Goal: Find specific page/section: Find specific page/section

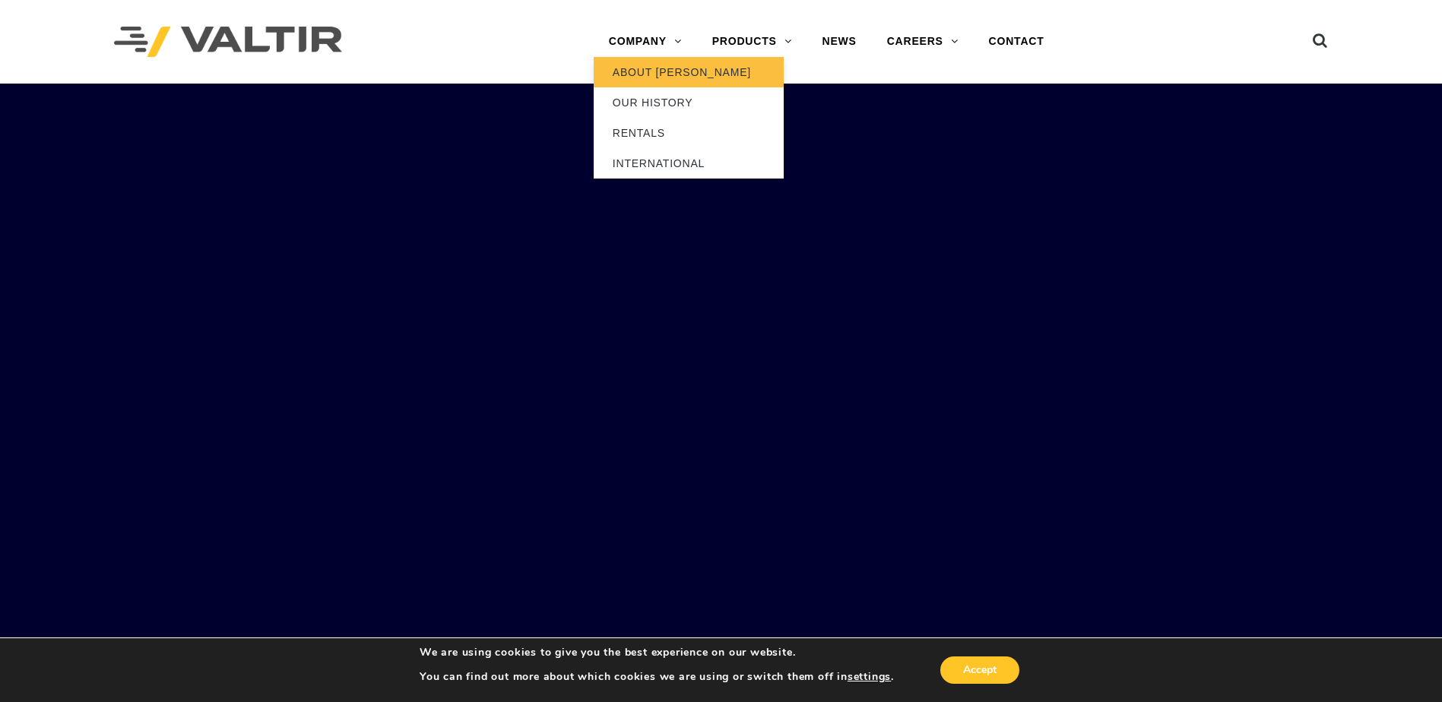
click at [652, 74] on link "ABOUT [PERSON_NAME]" at bounding box center [689, 72] width 190 height 30
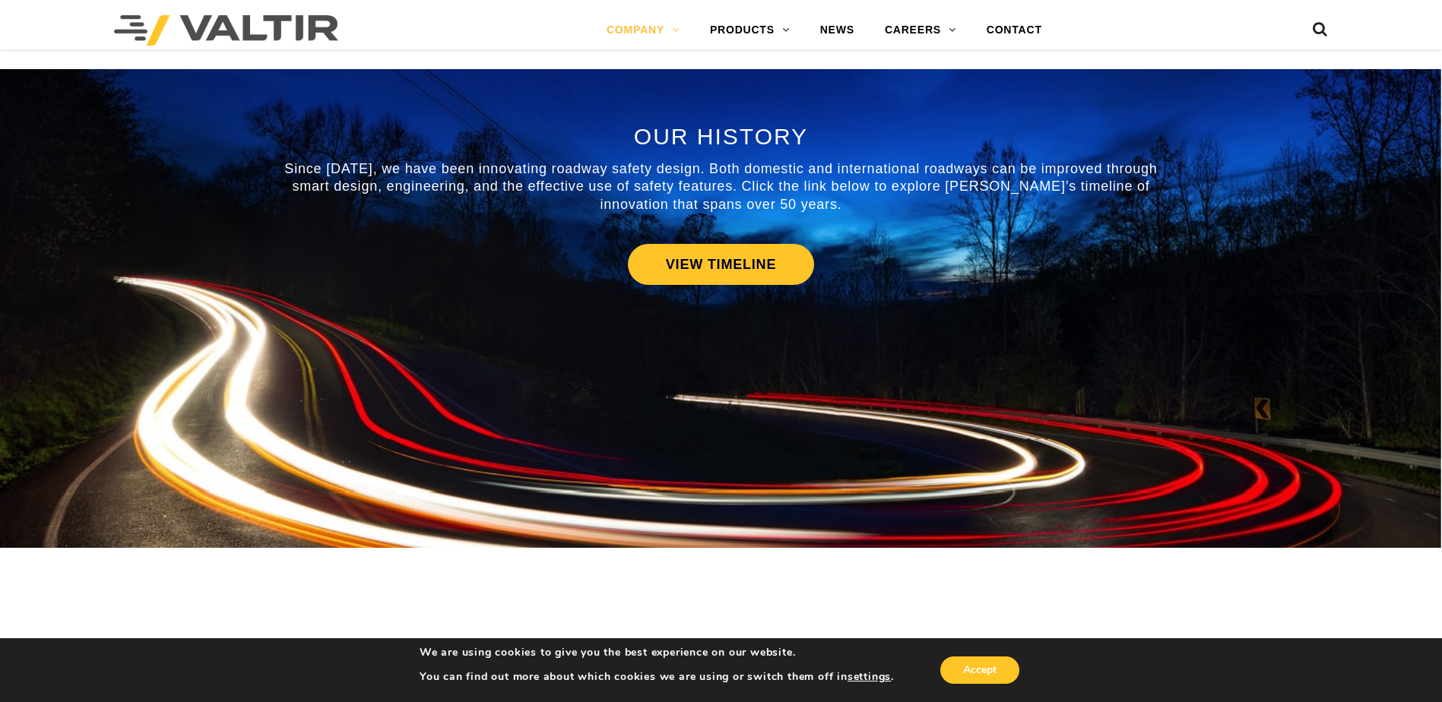
scroll to position [684, 0]
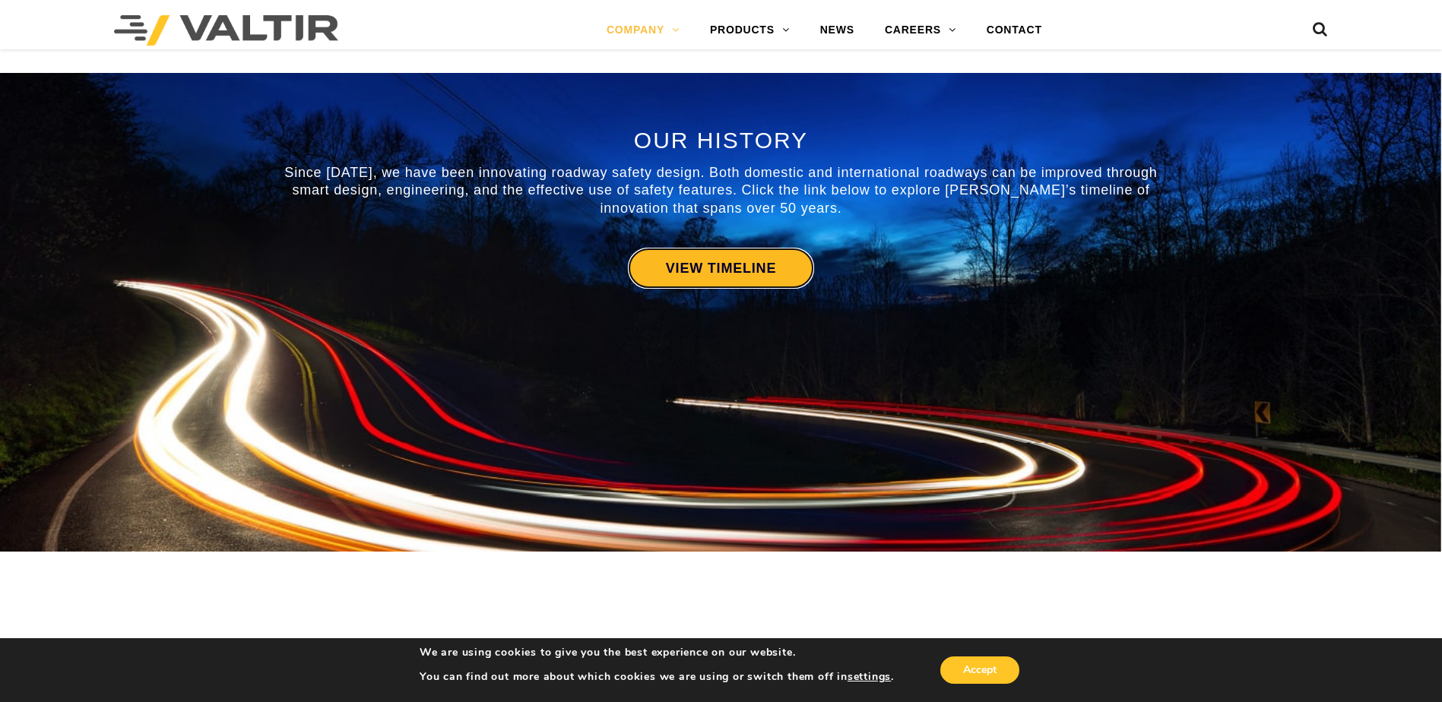
click at [705, 265] on link "VIEW TIMELINE" at bounding box center [721, 268] width 186 height 41
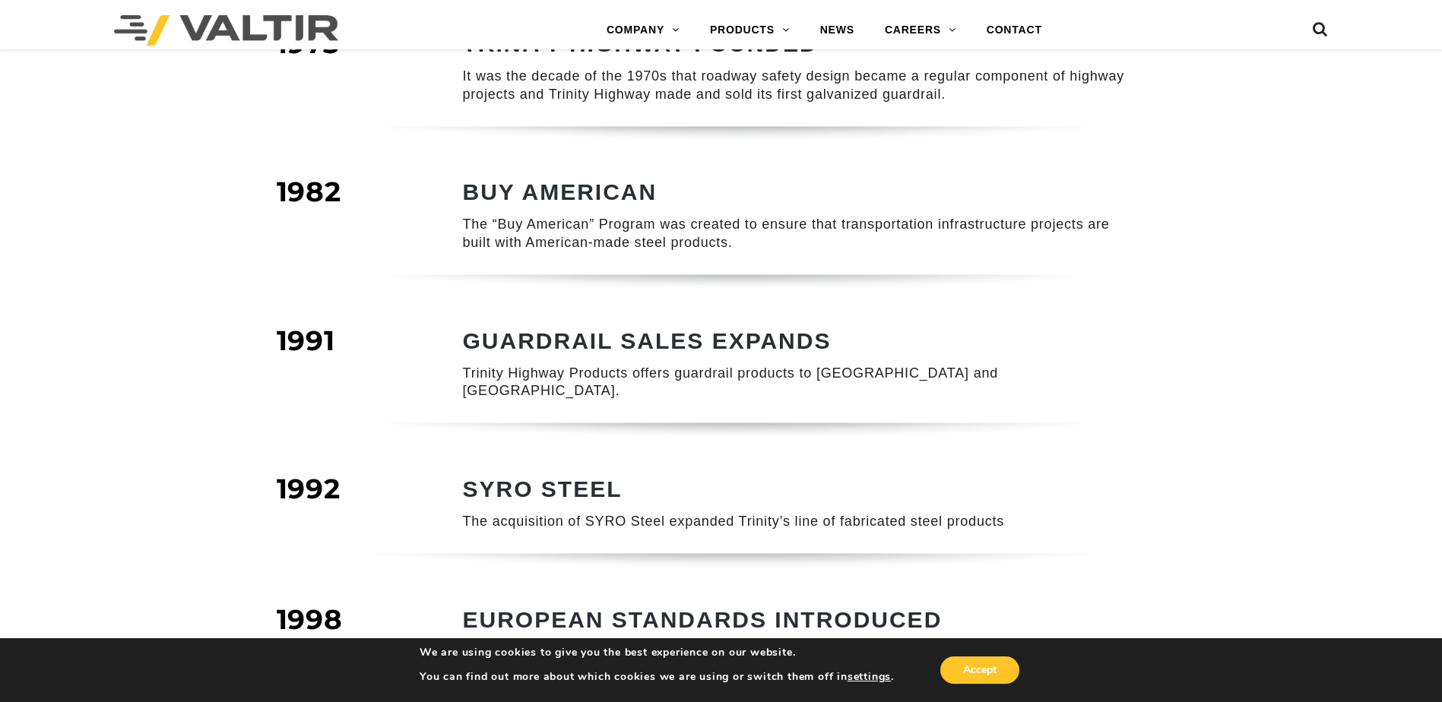
scroll to position [380, 0]
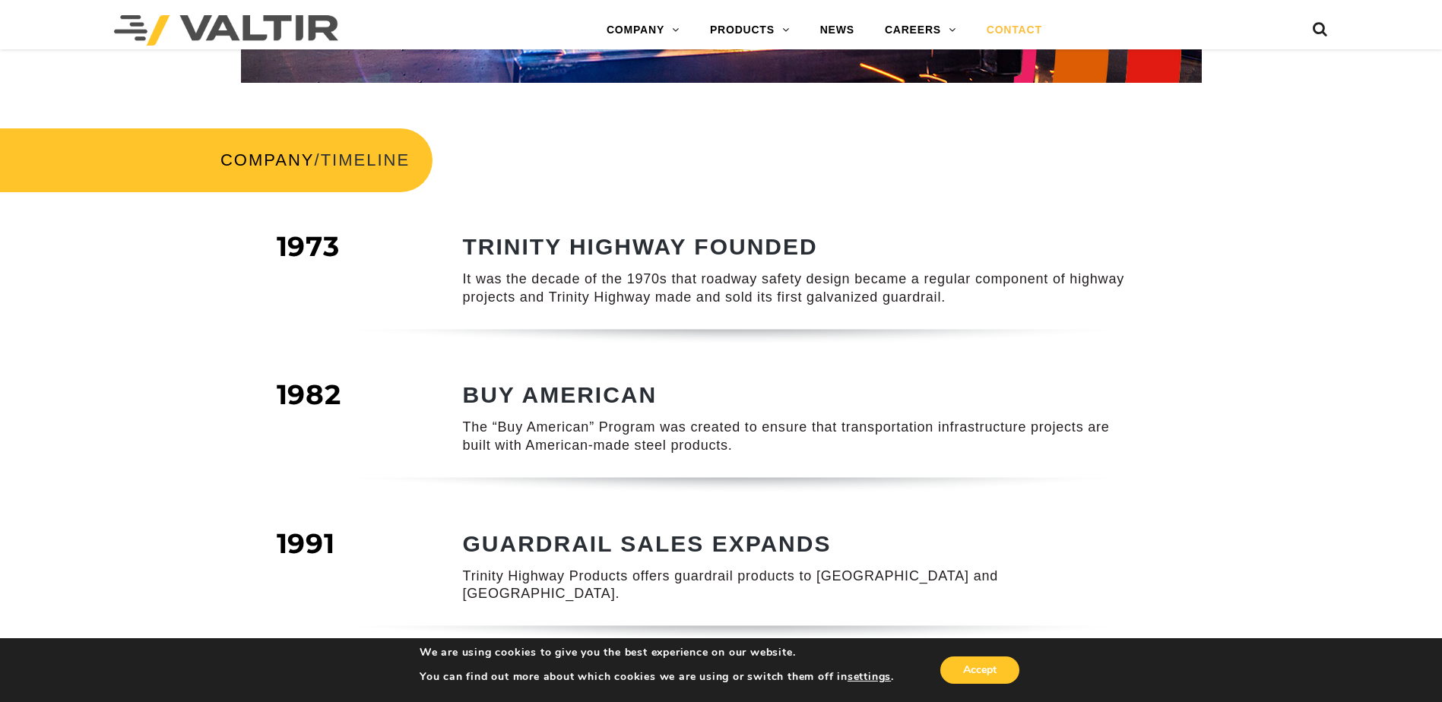
click at [1006, 27] on link "CONTACT" at bounding box center [1014, 30] width 86 height 30
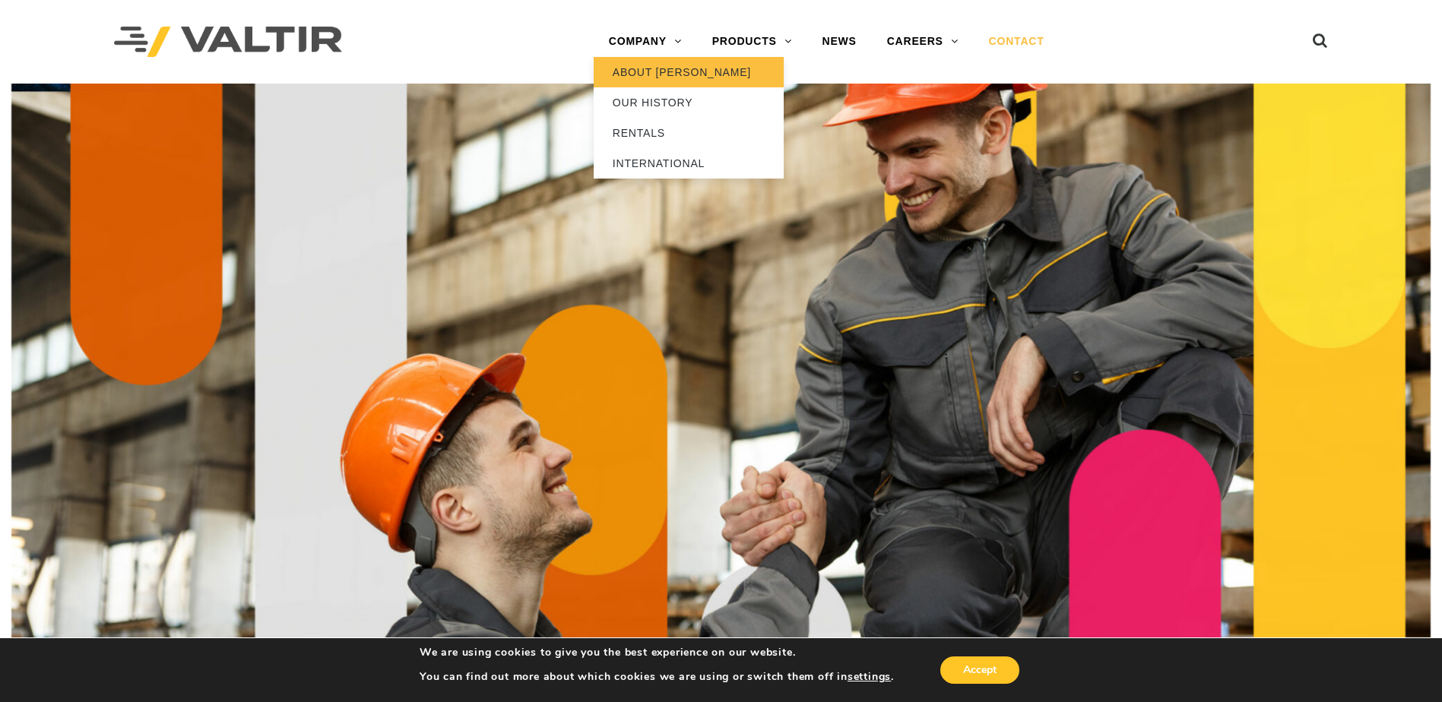
click at [646, 76] on link "ABOUT [PERSON_NAME]" at bounding box center [689, 72] width 190 height 30
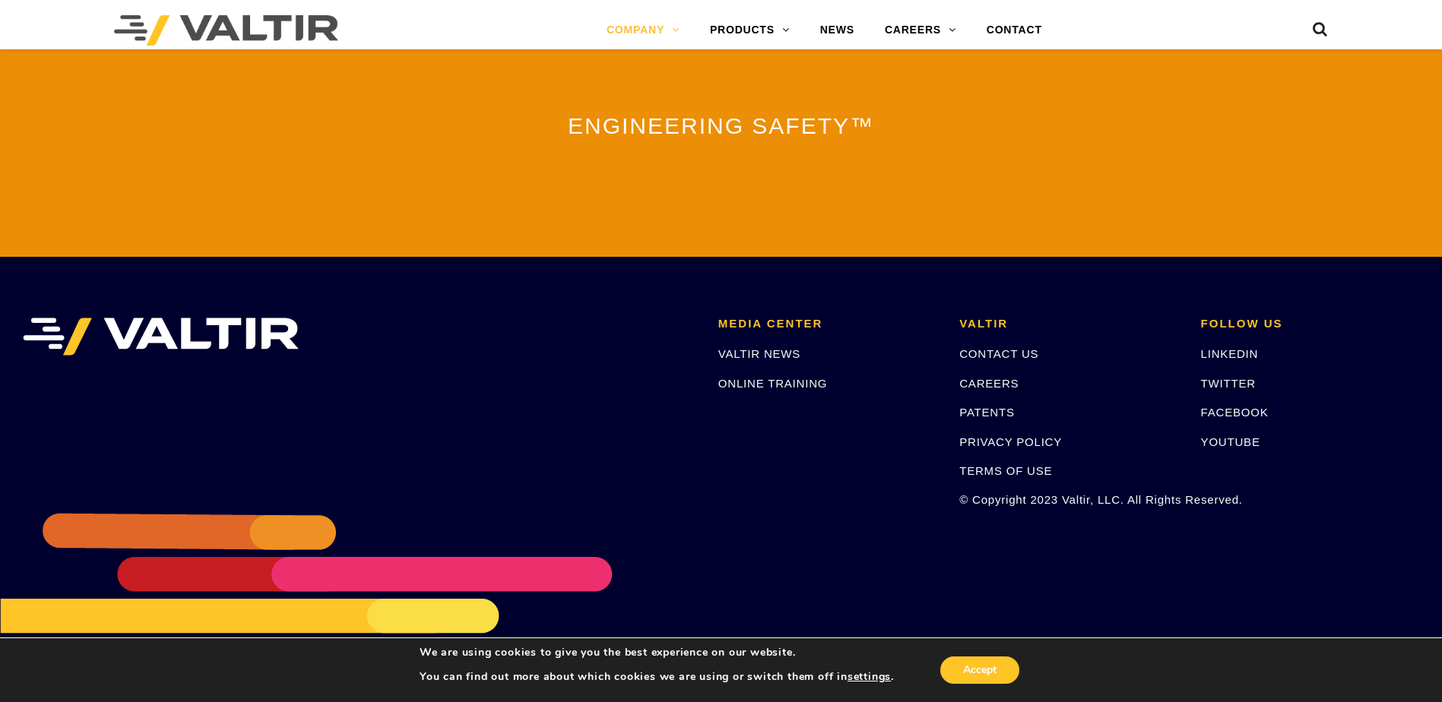
scroll to position [3356, 0]
